Goal: Information Seeking & Learning: Learn about a topic

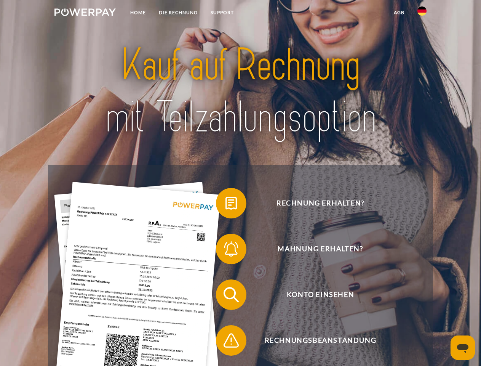
click at [85, 13] on img at bounding box center [85, 12] width 61 height 8
click at [422, 13] on img at bounding box center [422, 10] width 9 height 9
click at [399, 13] on link "agb" at bounding box center [400, 13] width 24 height 14
click at [226, 205] on span at bounding box center [220, 203] width 38 height 38
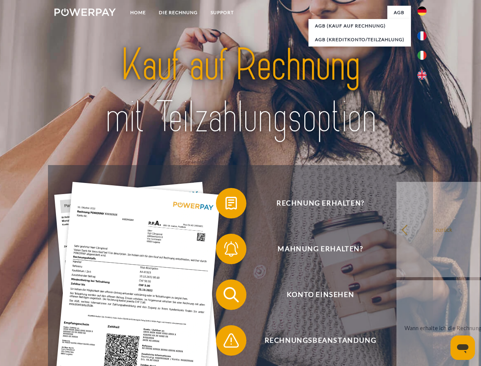
click at [226, 250] on span at bounding box center [220, 249] width 38 height 38
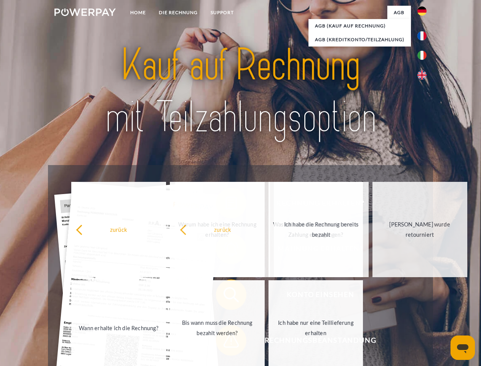
click at [226, 342] on span at bounding box center [220, 340] width 38 height 38
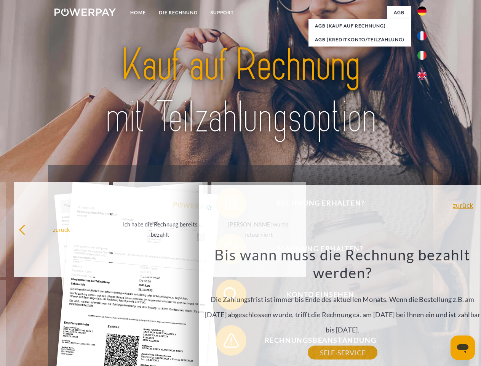
click at [463, 348] on icon "Messaging-Fenster öffnen" at bounding box center [462, 348] width 11 height 9
